Goal: Information Seeking & Learning: Understand process/instructions

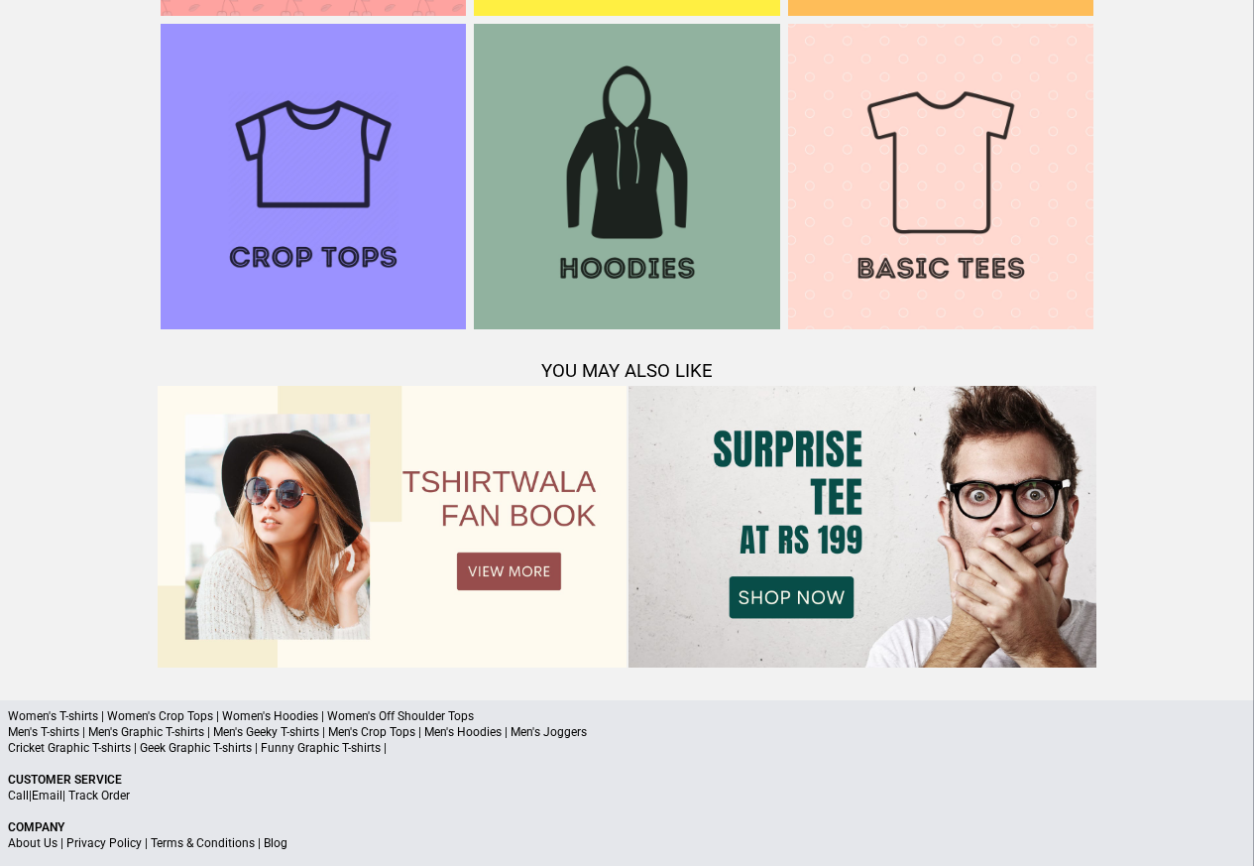
scroll to position [1904, 0]
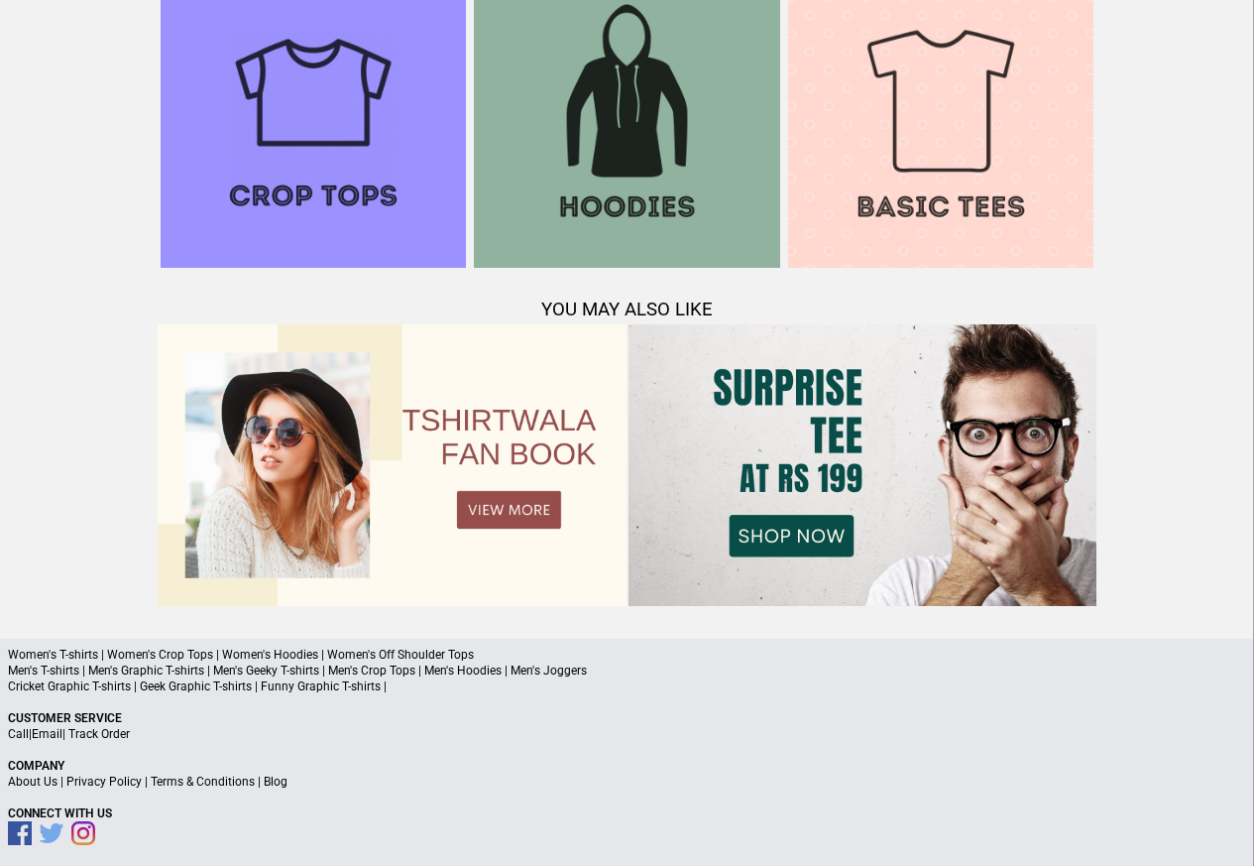
click at [188, 783] on link "Terms & Conditions" at bounding box center [203, 781] width 104 height 14
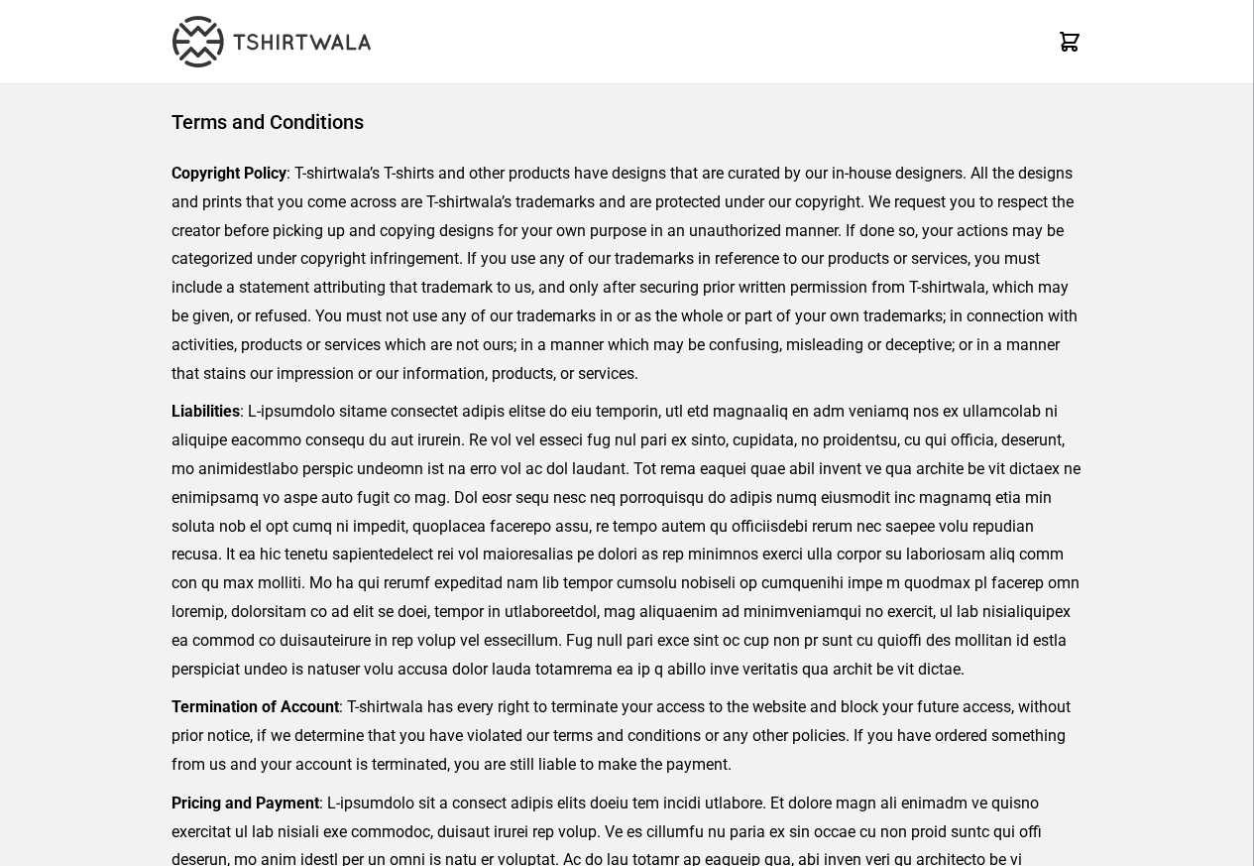
scroll to position [456, 0]
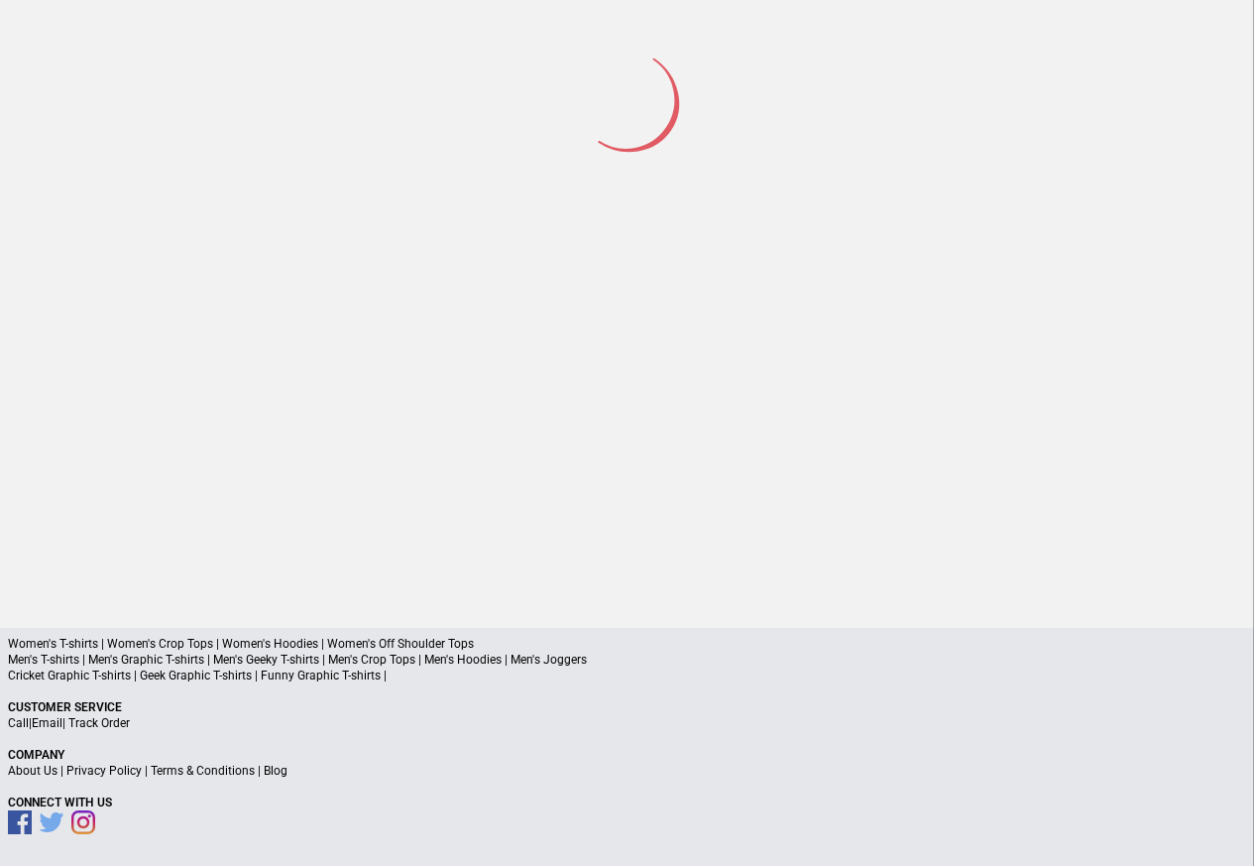
scroll to position [92, 0]
